Goal: Navigation & Orientation: Find specific page/section

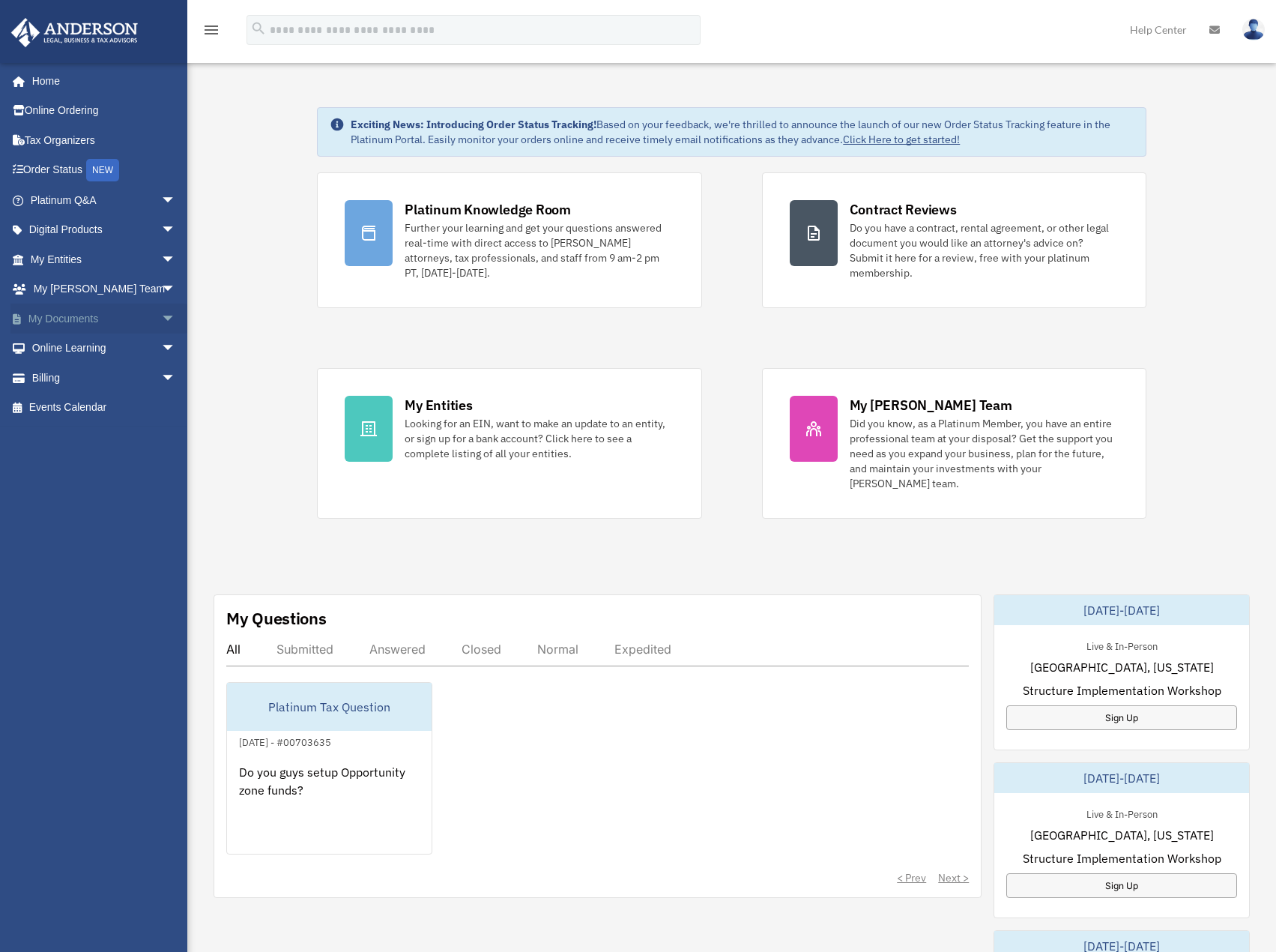
click at [108, 311] on link "My Documents arrow_drop_down" at bounding box center [104, 318] width 188 height 30
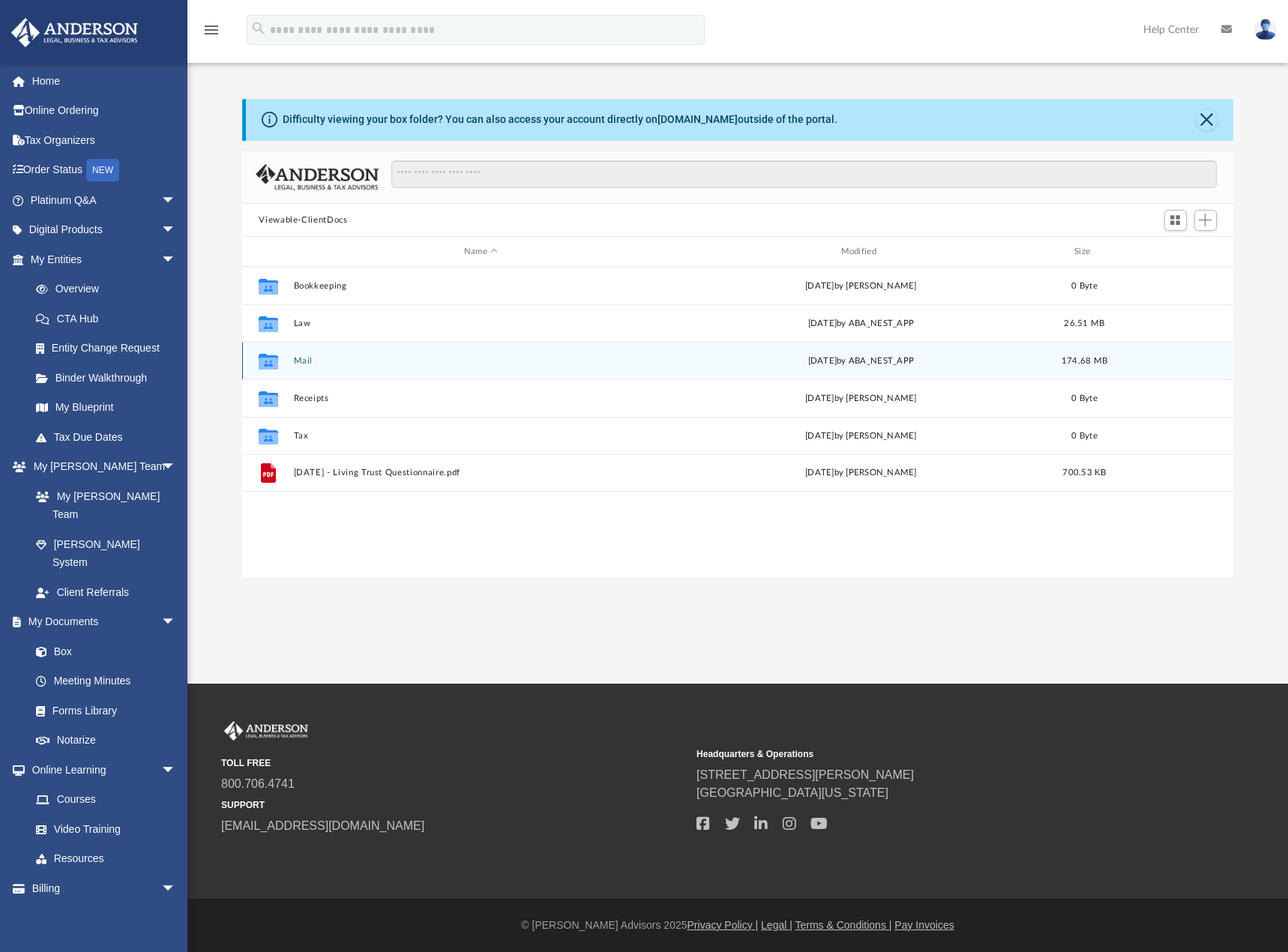
scroll to position [330, 979]
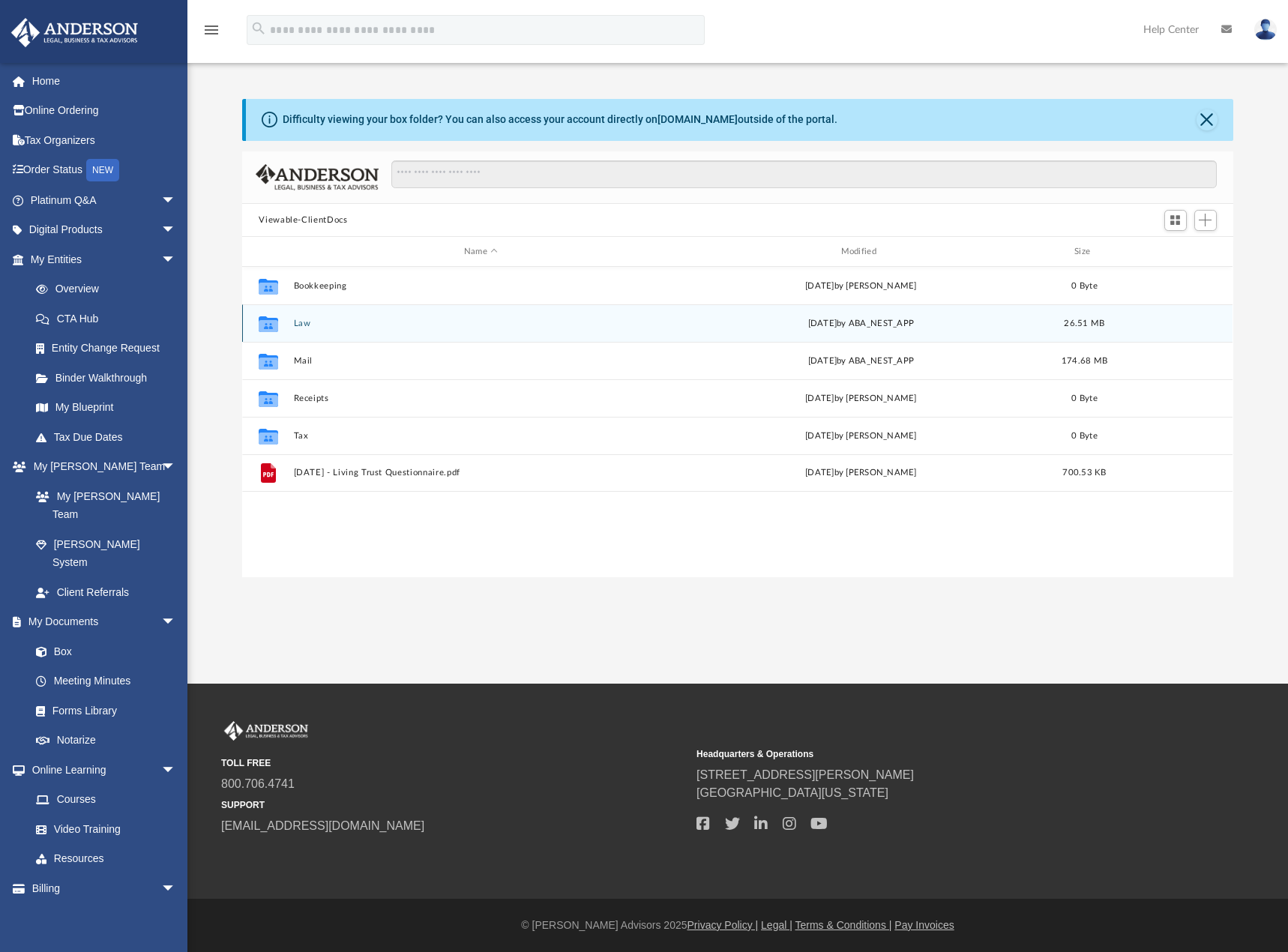
click at [367, 330] on div "Collaborated Folder Law [DATE] by ABA_NEST_APP 26.51 MB" at bounding box center [737, 323] width 990 height 37
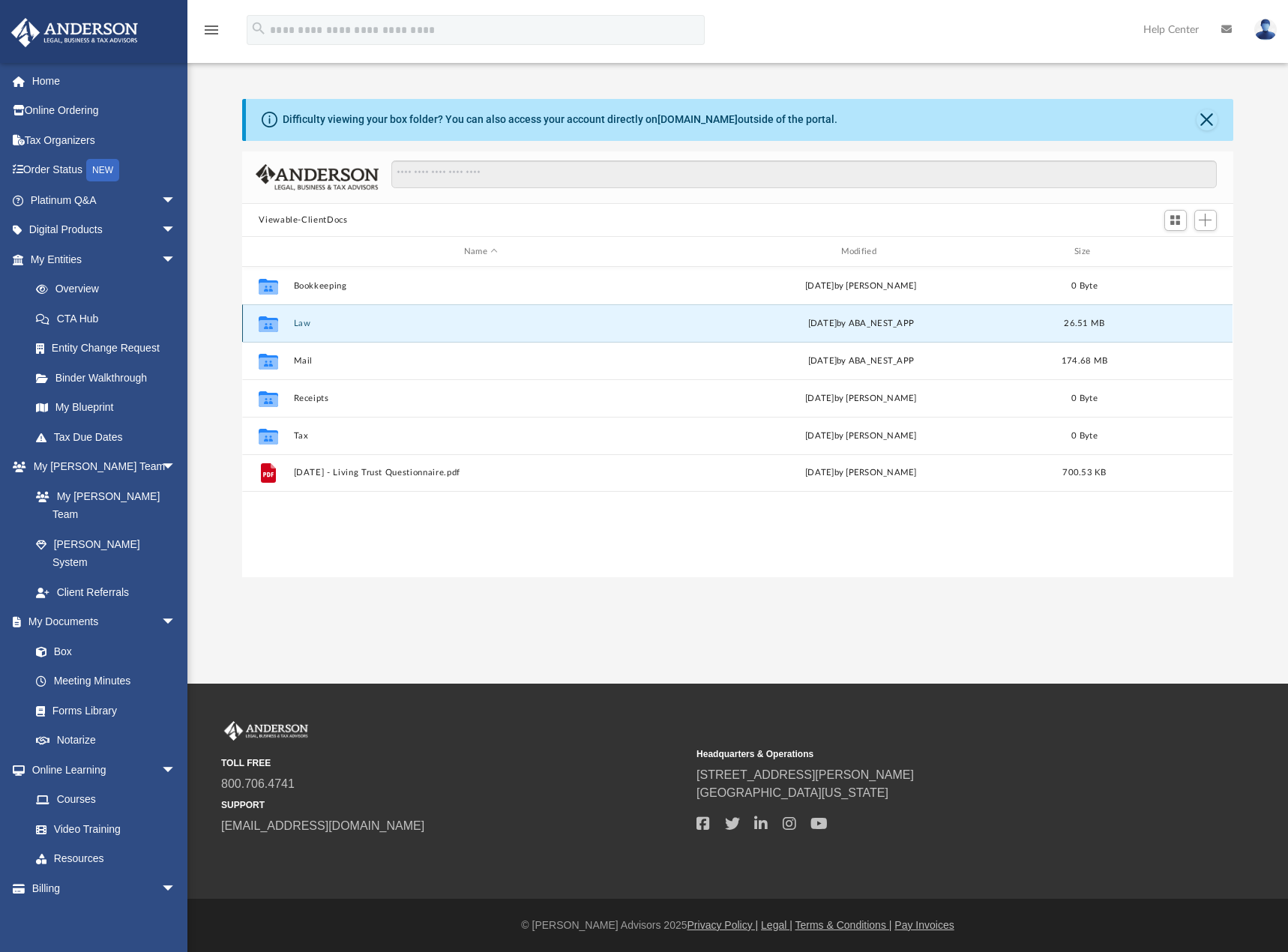
click at [348, 322] on button "Law" at bounding box center [481, 323] width 374 height 10
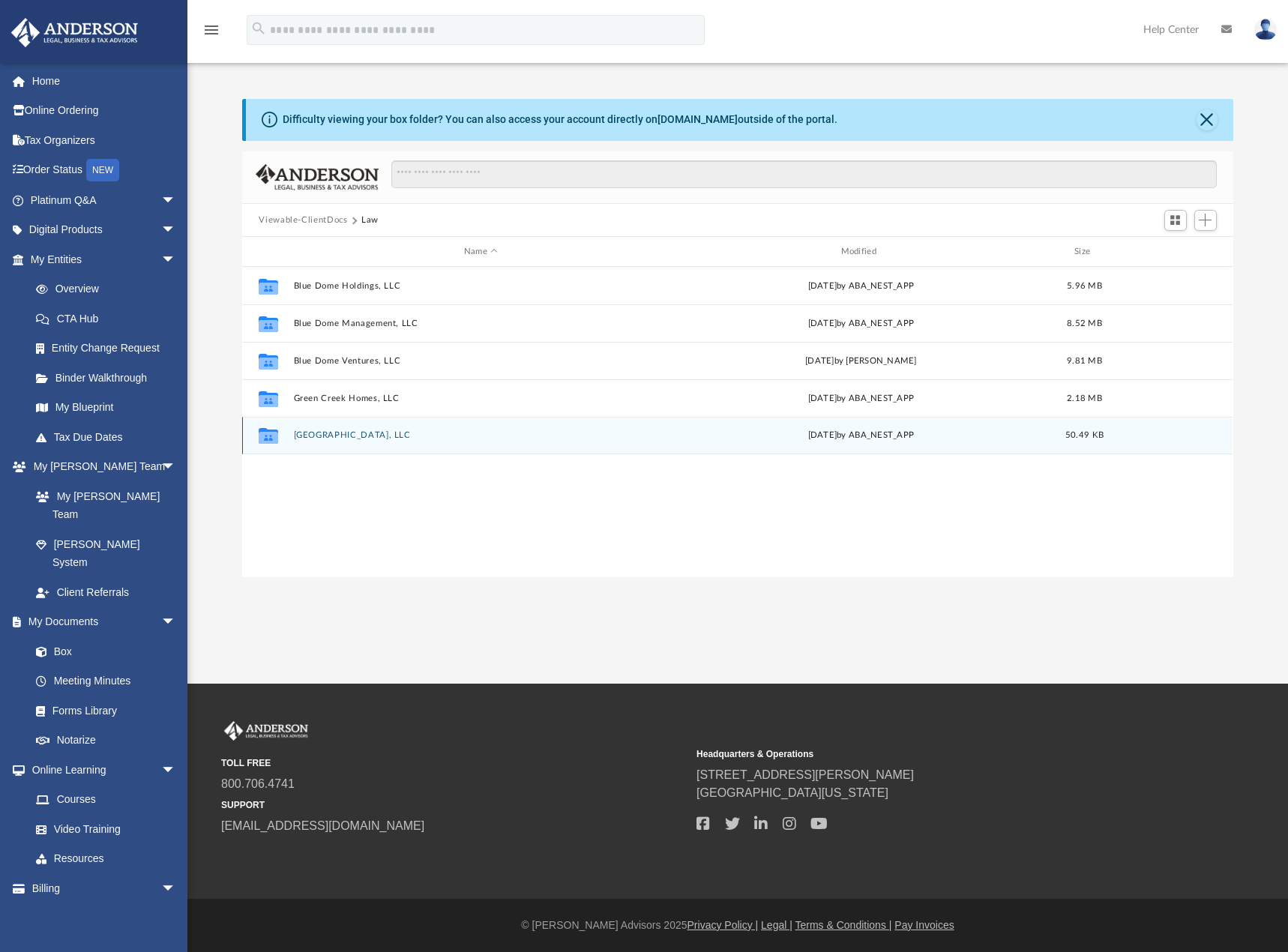
click at [357, 434] on button "South Loop Plaza, LLC" at bounding box center [481, 436] width 374 height 10
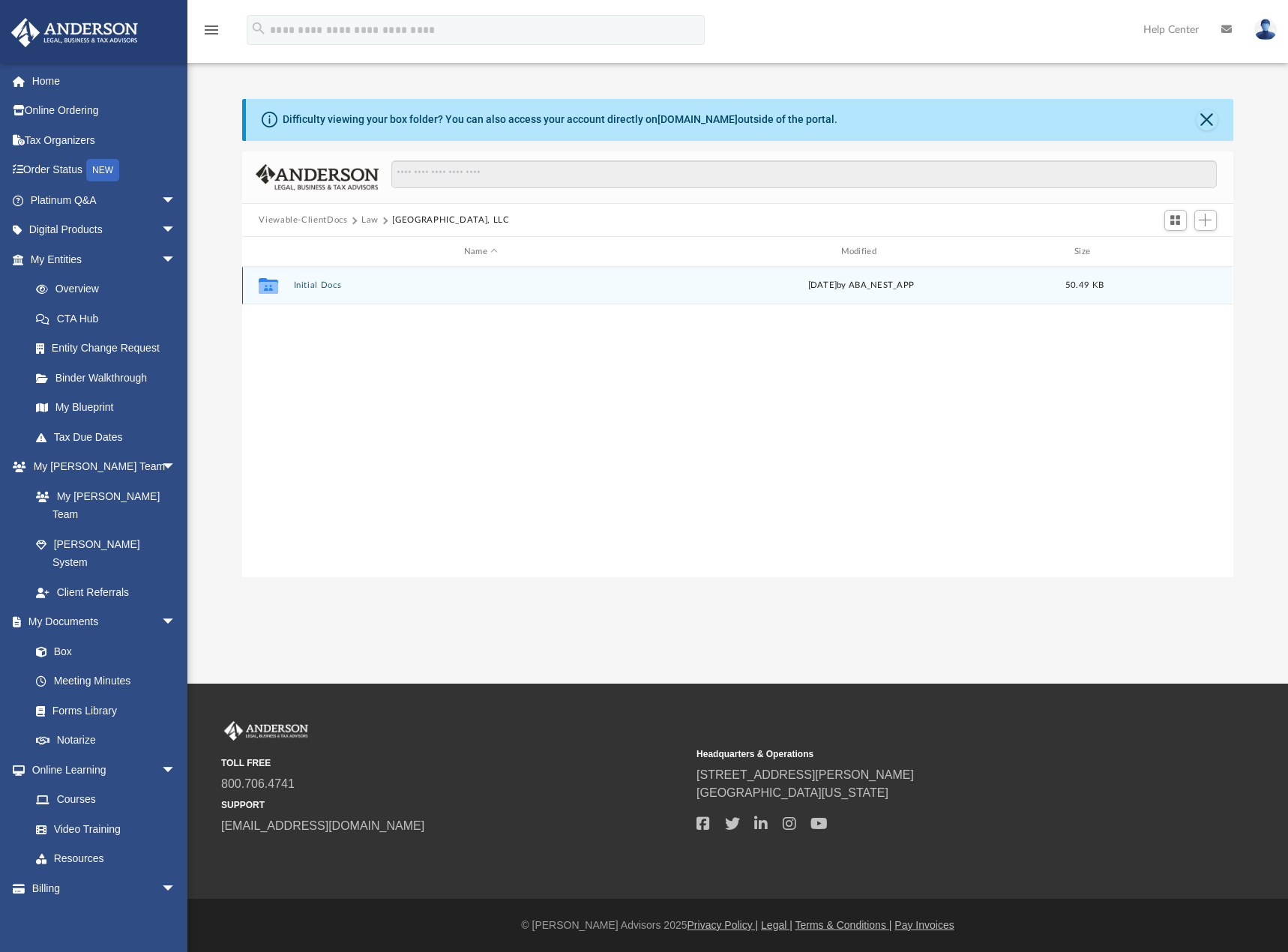
click at [310, 290] on button "Initial Docs" at bounding box center [481, 286] width 374 height 10
